Goal: Task Accomplishment & Management: Use online tool/utility

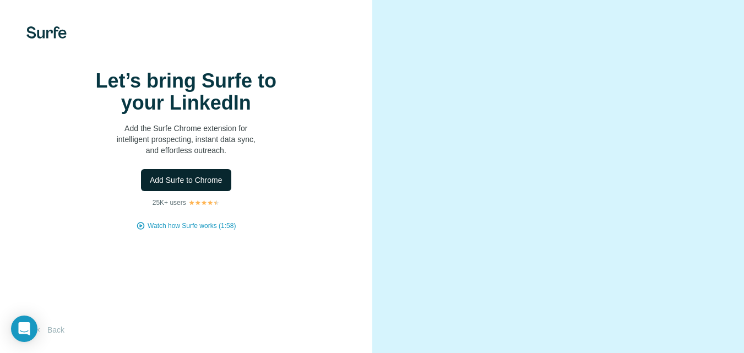
click at [191, 186] on span "Add Surfe to Chrome" at bounding box center [186, 180] width 73 height 11
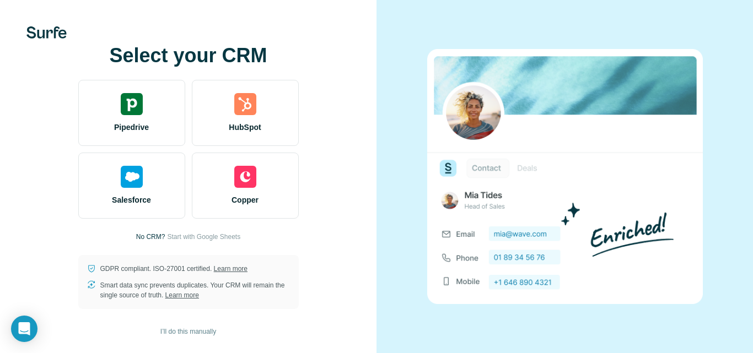
click at [150, 238] on p "No CRM?" at bounding box center [150, 237] width 29 height 10
click at [194, 232] on span "Start with Google Sheets" at bounding box center [203, 237] width 73 height 10
